Goal: Use online tool/utility: Utilize a website feature to perform a specific function

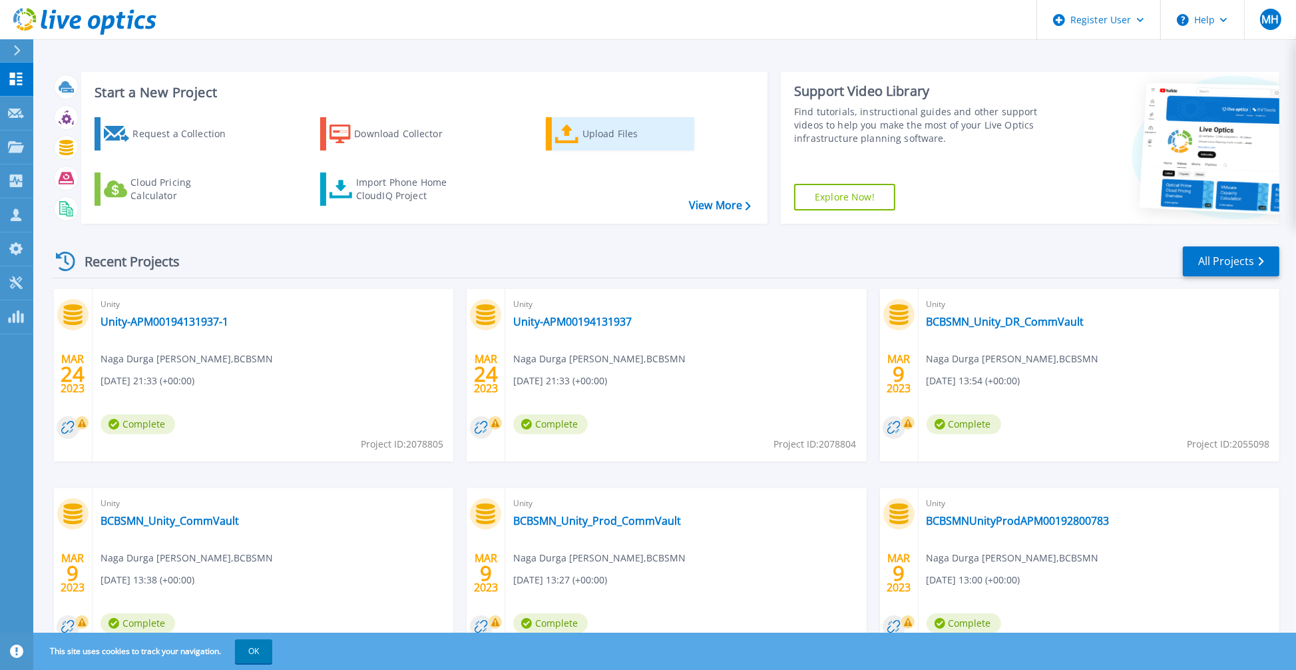
click at [577, 134] on icon at bounding box center [567, 134] width 24 height 19
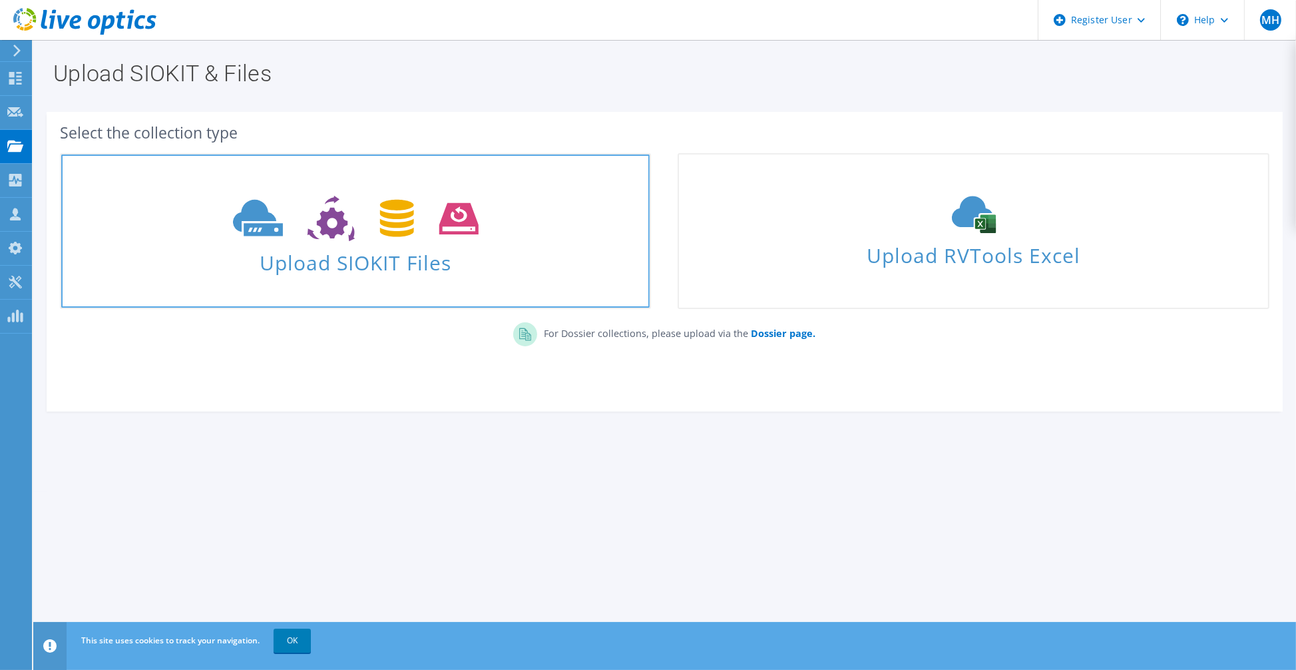
click at [348, 228] on icon at bounding box center [356, 219] width 246 height 46
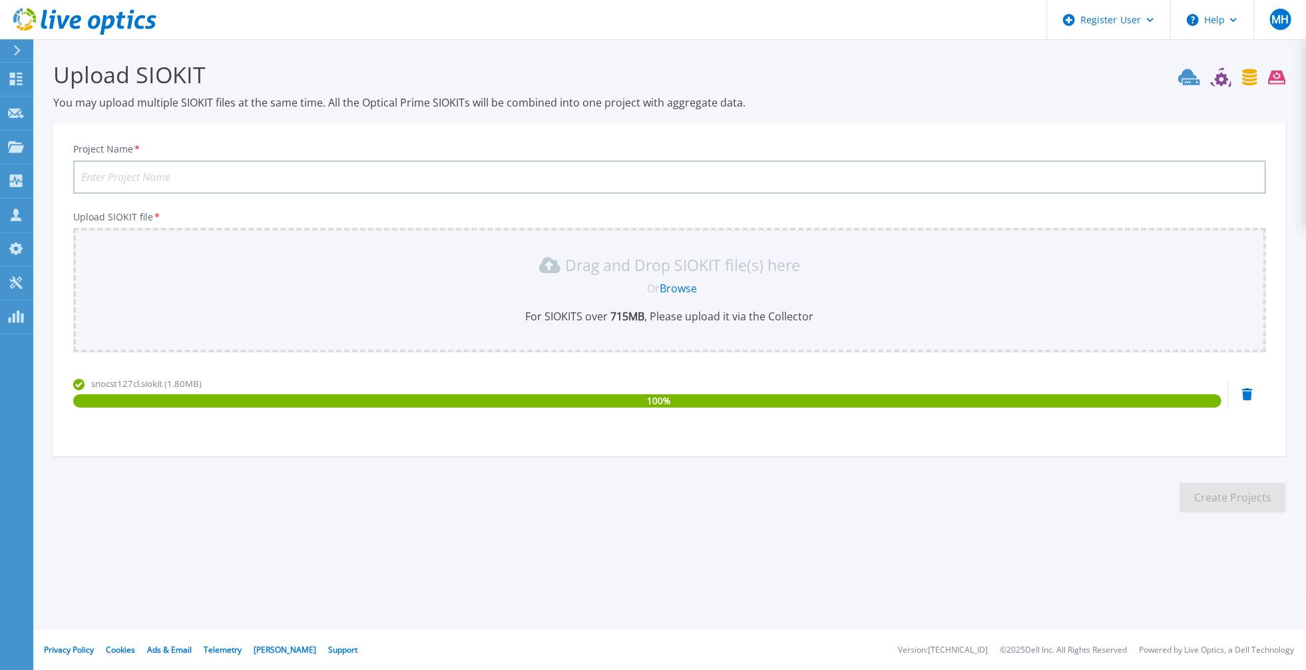
click at [104, 166] on input "Project Name *" at bounding box center [669, 176] width 1193 height 33
type input "Cargill NAS"
click at [1259, 491] on button "Create Projects" at bounding box center [1233, 498] width 107 height 30
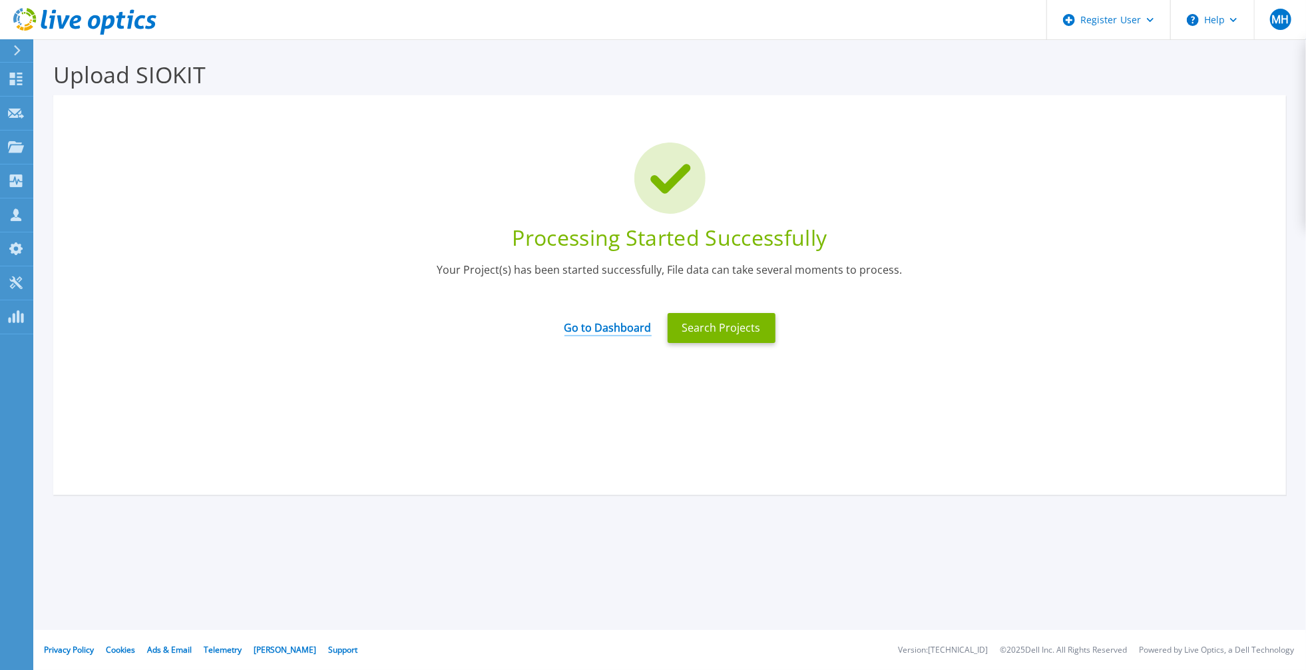
click at [608, 327] on link "Go to Dashboard" at bounding box center [608, 323] width 87 height 26
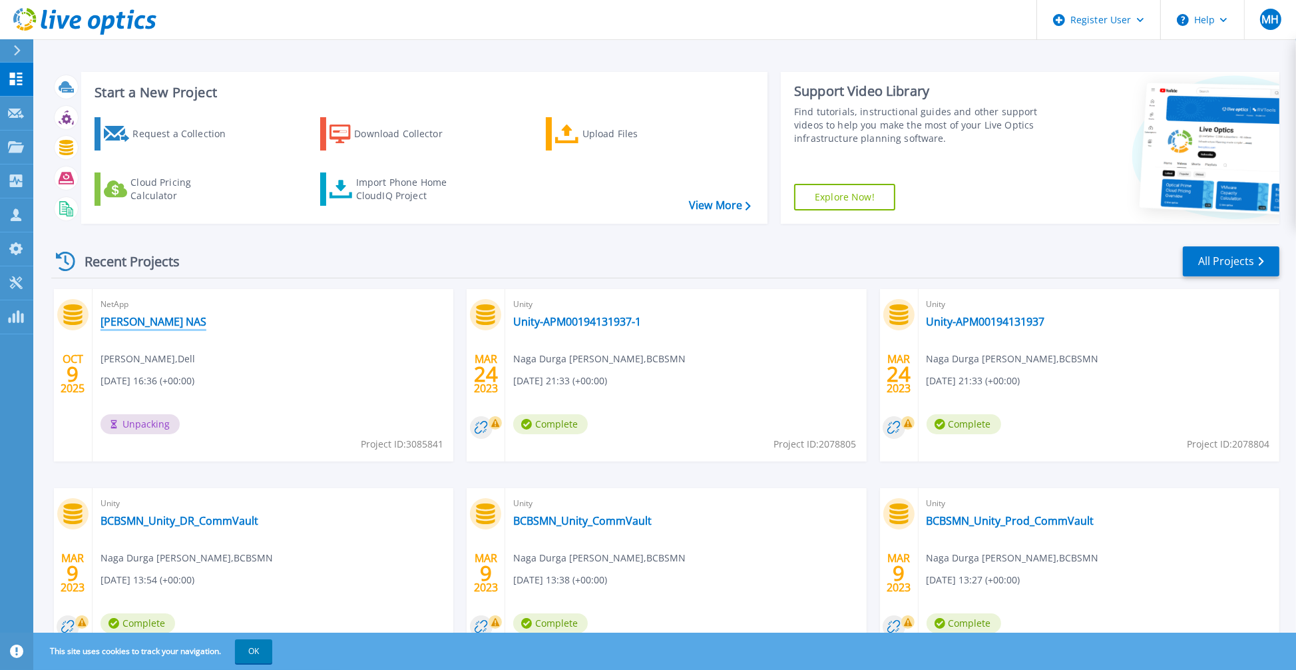
click at [131, 320] on link "Cargill NAS" at bounding box center [154, 321] width 106 height 13
